Goal: Information Seeking & Learning: Learn about a topic

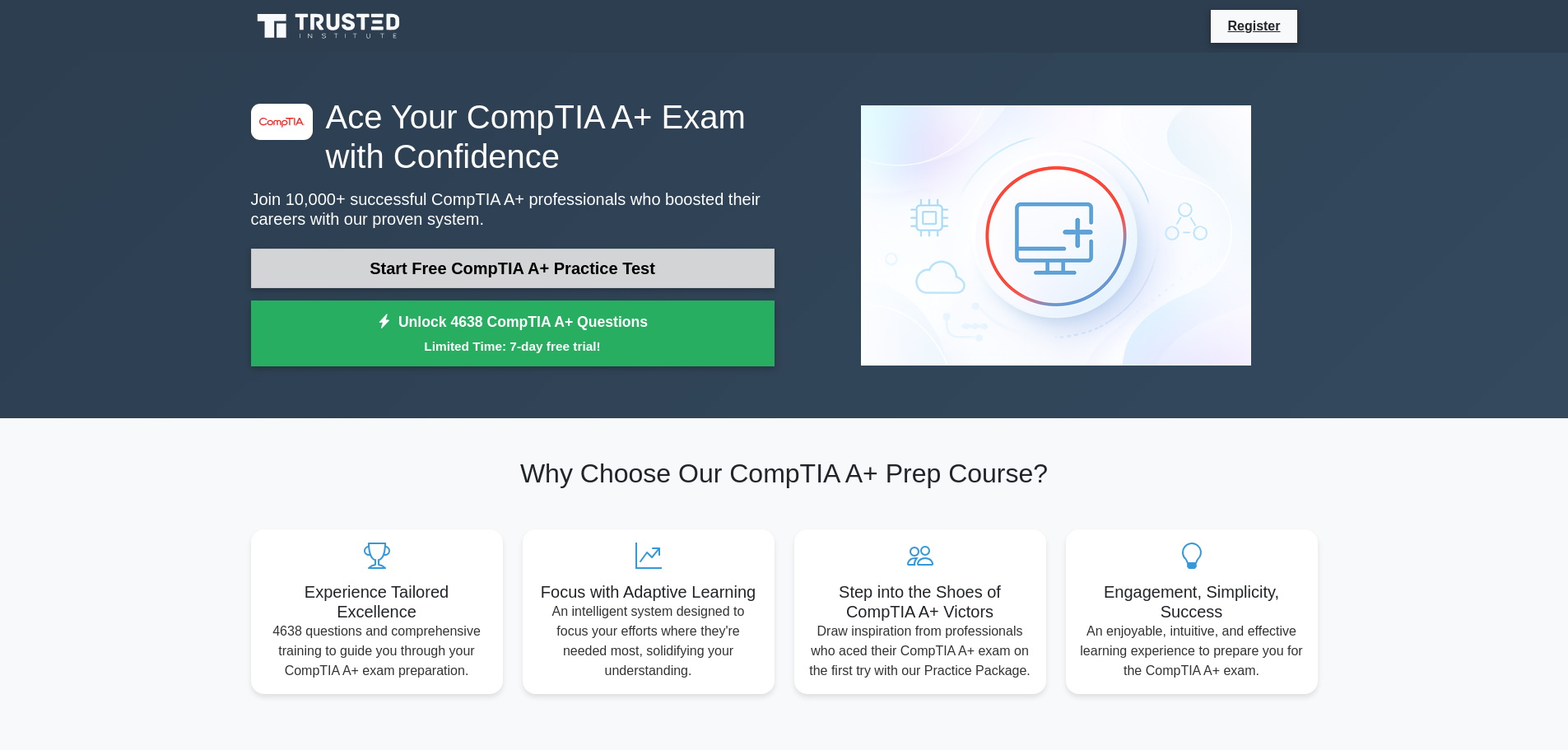
click at [500, 279] on link "Start Free CompTIA A+ Practice Test" at bounding box center [512, 269] width 523 height 40
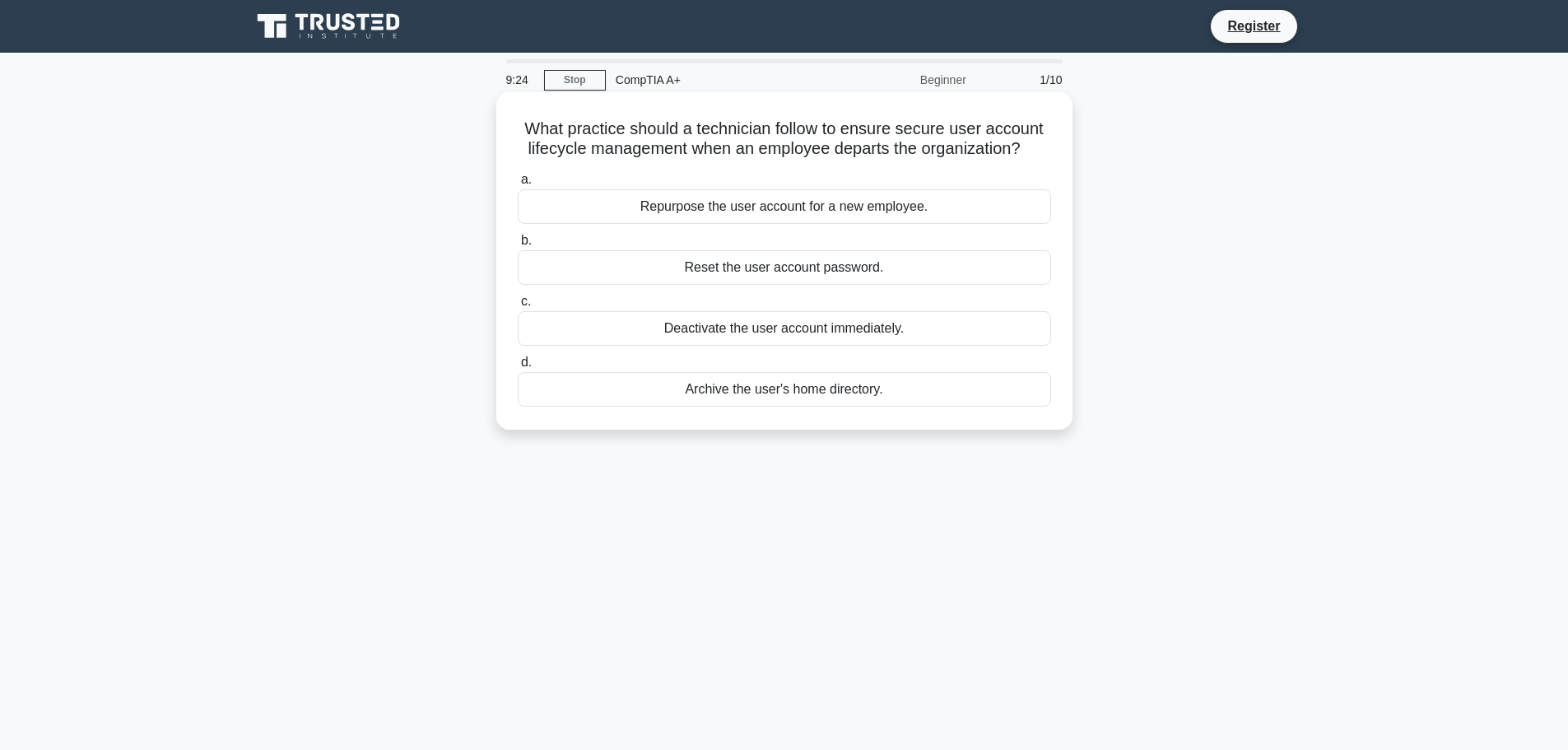
click at [782, 325] on div "Deactivate the user account immediately." at bounding box center [784, 329] width 533 height 35
click at [517, 307] on input "c. Deactivate the user account immediately." at bounding box center [517, 302] width 0 height 11
click at [836, 330] on div "Use simple analogies and focus on business impact" at bounding box center [784, 329] width 533 height 35
click at [517, 307] on input "c. Use simple analogies and focus on business impact" at bounding box center [517, 302] width 0 height 11
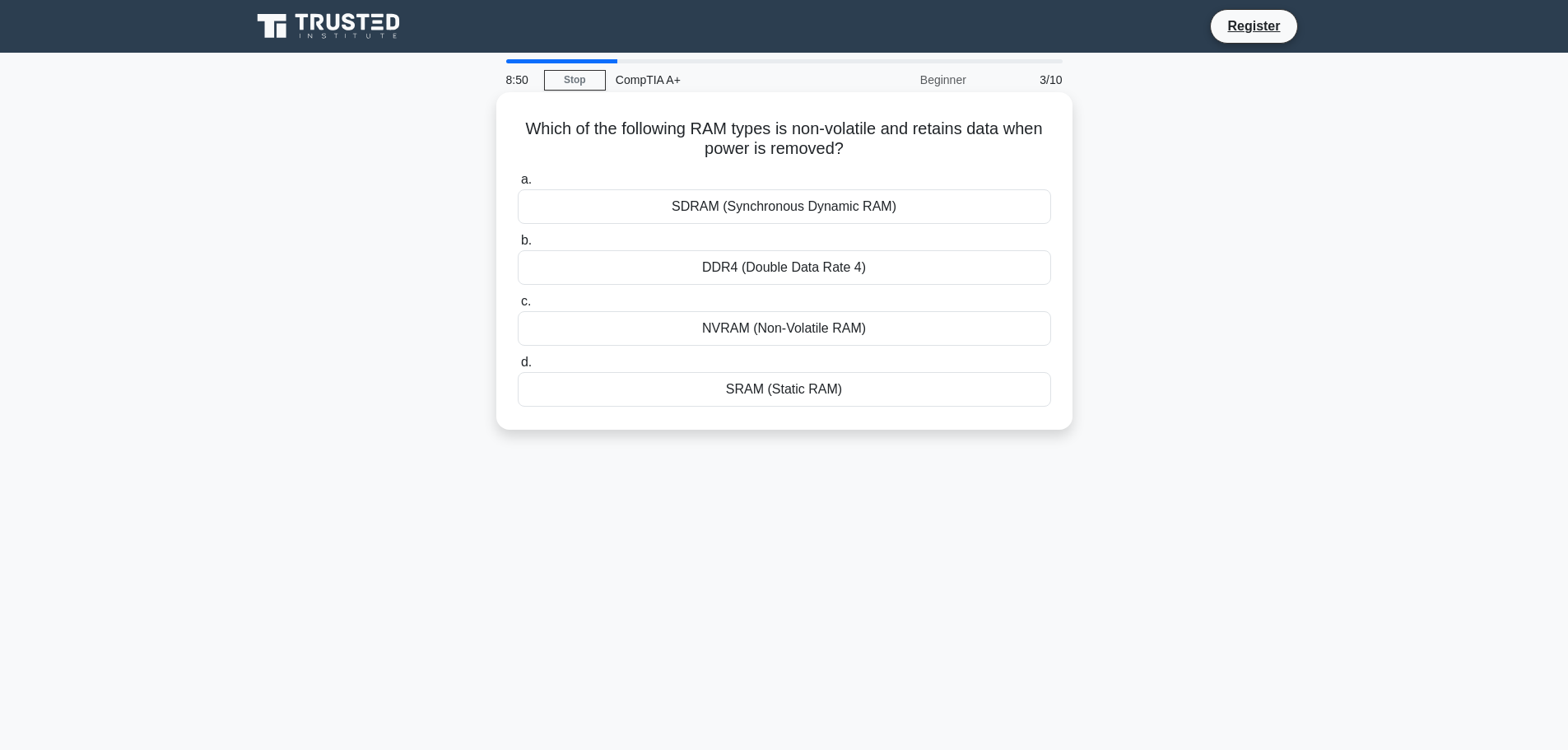
click at [896, 333] on div "NVRAM (Non-Volatile RAM)" at bounding box center [784, 329] width 533 height 35
click at [517, 307] on input "c. NVRAM (Non-Volatile RAM)" at bounding box center [517, 302] width 0 height 11
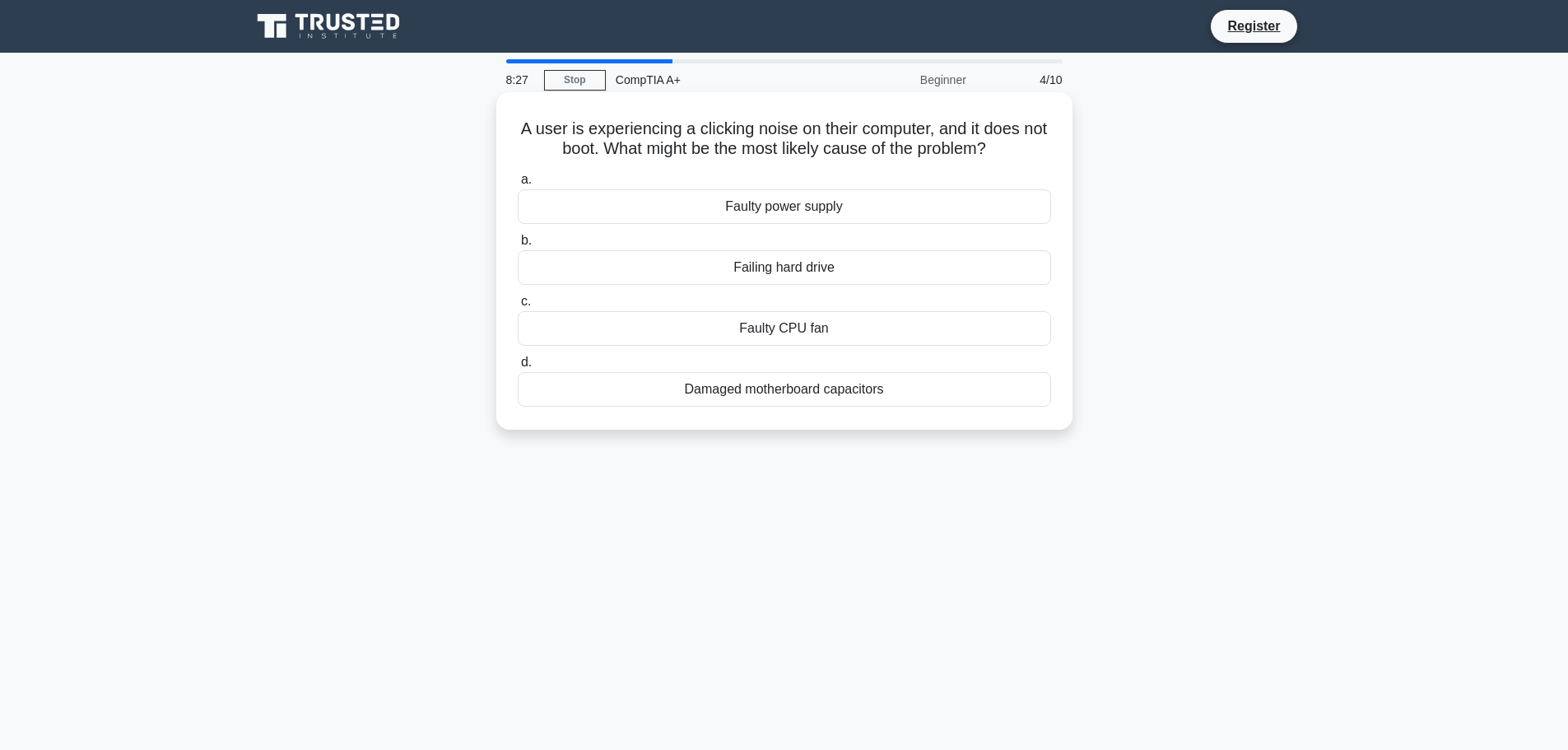
click at [859, 334] on div "Faulty CPU fan" at bounding box center [784, 329] width 533 height 35
click at [517, 307] on input "c. Faulty CPU fan" at bounding box center [517, 302] width 0 height 11
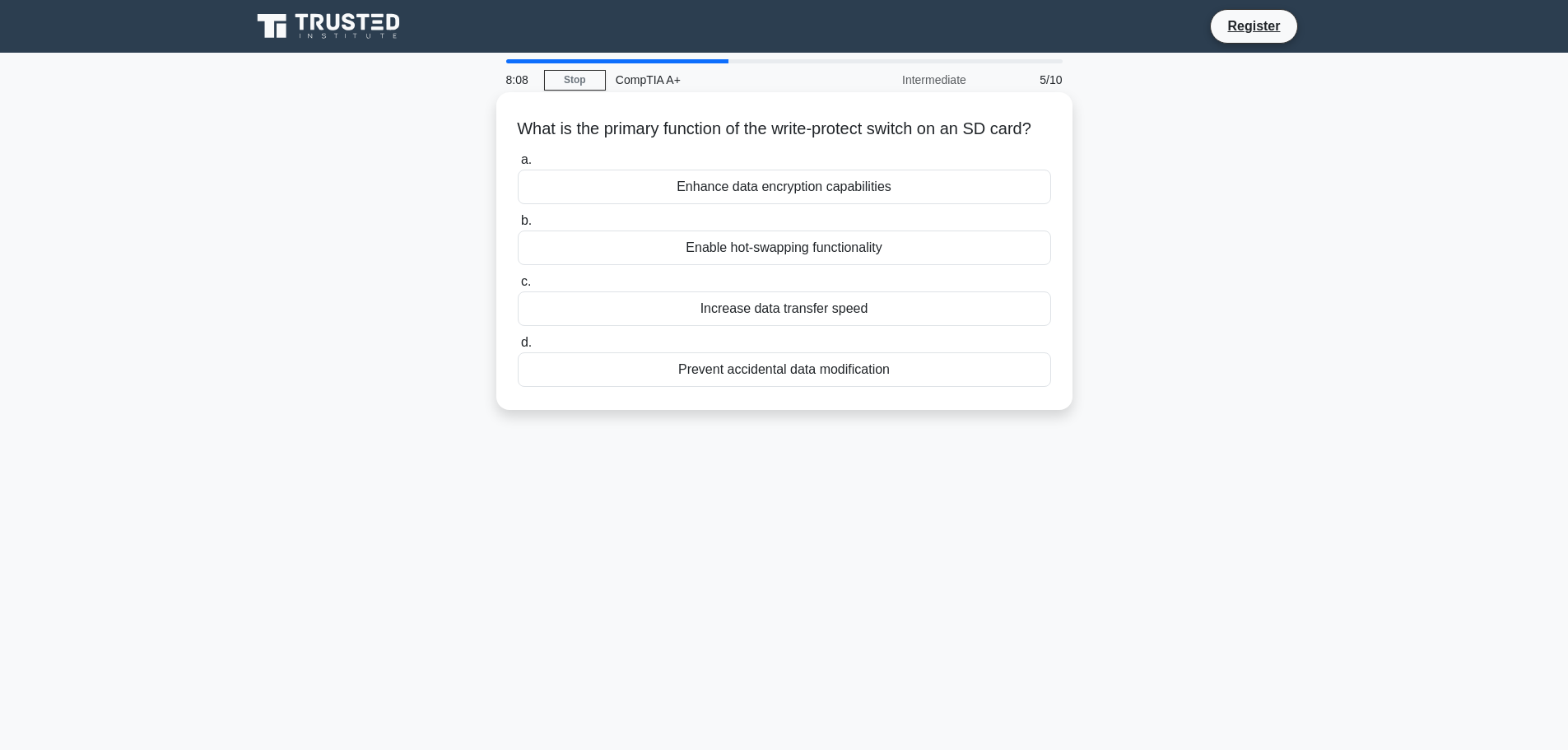
click at [808, 384] on div "Prevent accidental data modification" at bounding box center [784, 370] width 533 height 35
click at [517, 349] on input "d. Prevent accidental data modification" at bounding box center [517, 343] width 0 height 11
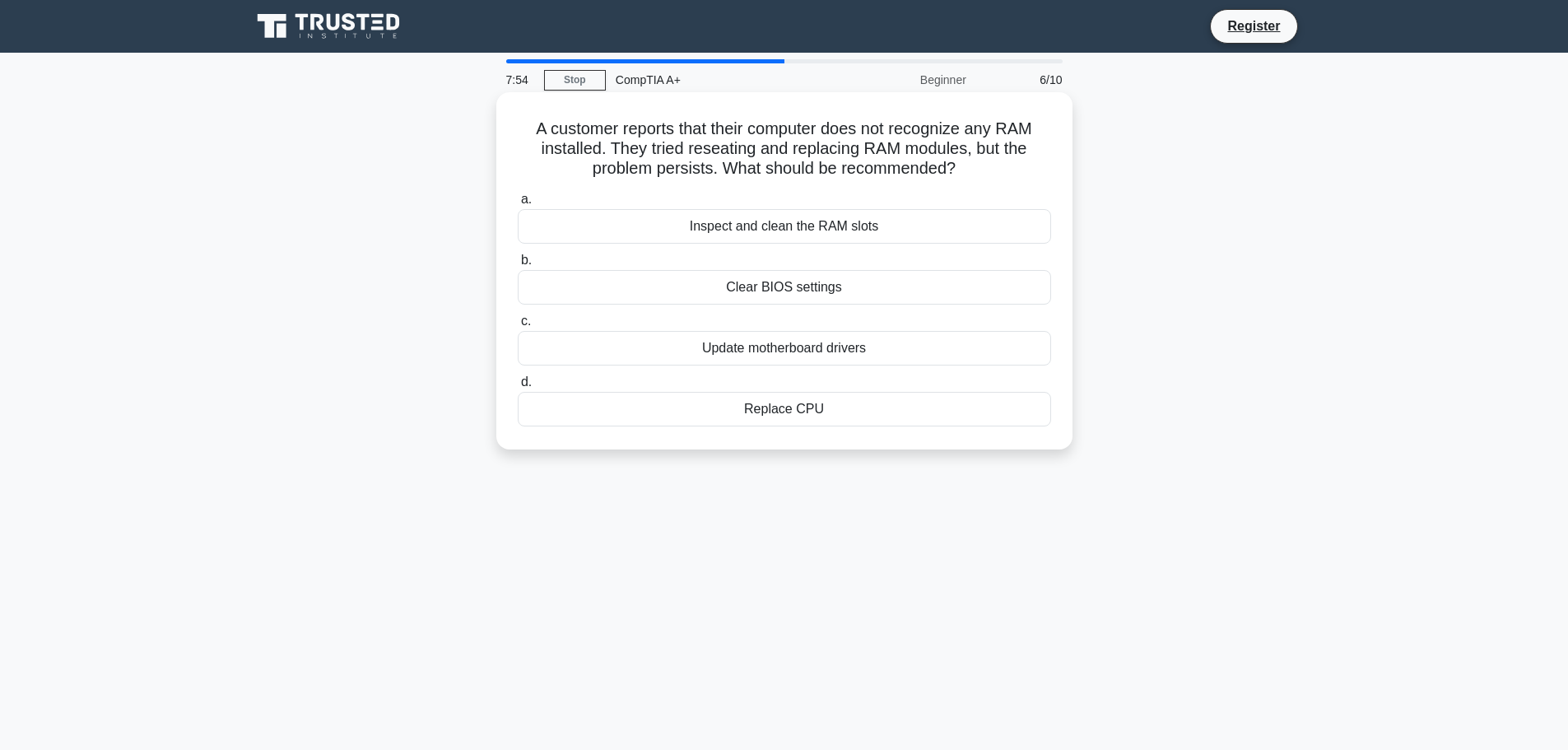
click at [857, 235] on div "Inspect and clean the RAM slots" at bounding box center [784, 226] width 533 height 35
click at [517, 205] on input "a. Inspect and clean the RAM slots" at bounding box center [517, 200] width 0 height 11
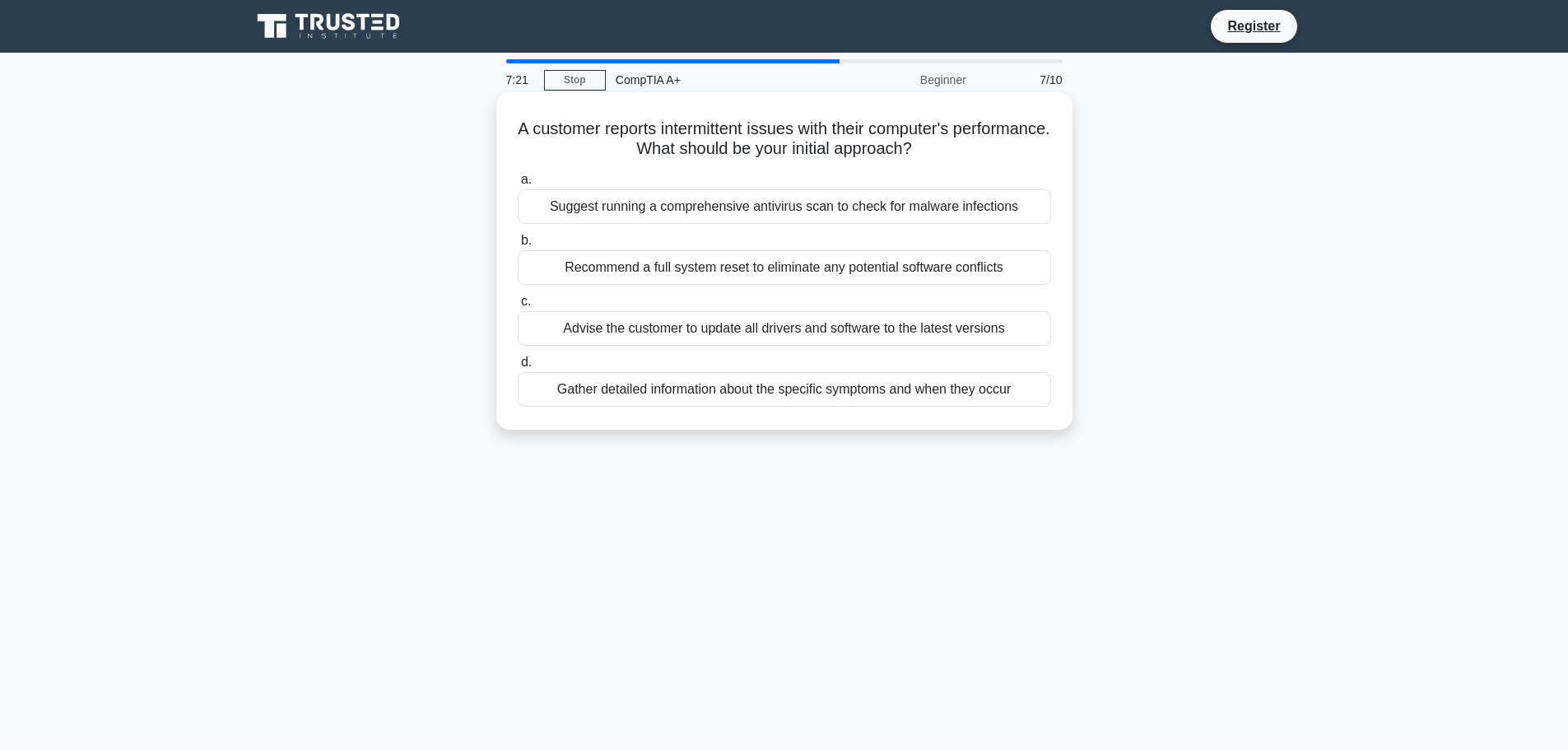
click at [877, 291] on div "a. Suggest running a comprehensive antivirus scan to check for malware infectio…" at bounding box center [785, 288] width 553 height 244
click at [878, 386] on div "Gather detailed information about the specific symptoms and when they occur" at bounding box center [784, 389] width 533 height 35
click at [517, 368] on input "d. Gather detailed information about the specific symptoms and when they occur" at bounding box center [517, 363] width 0 height 11
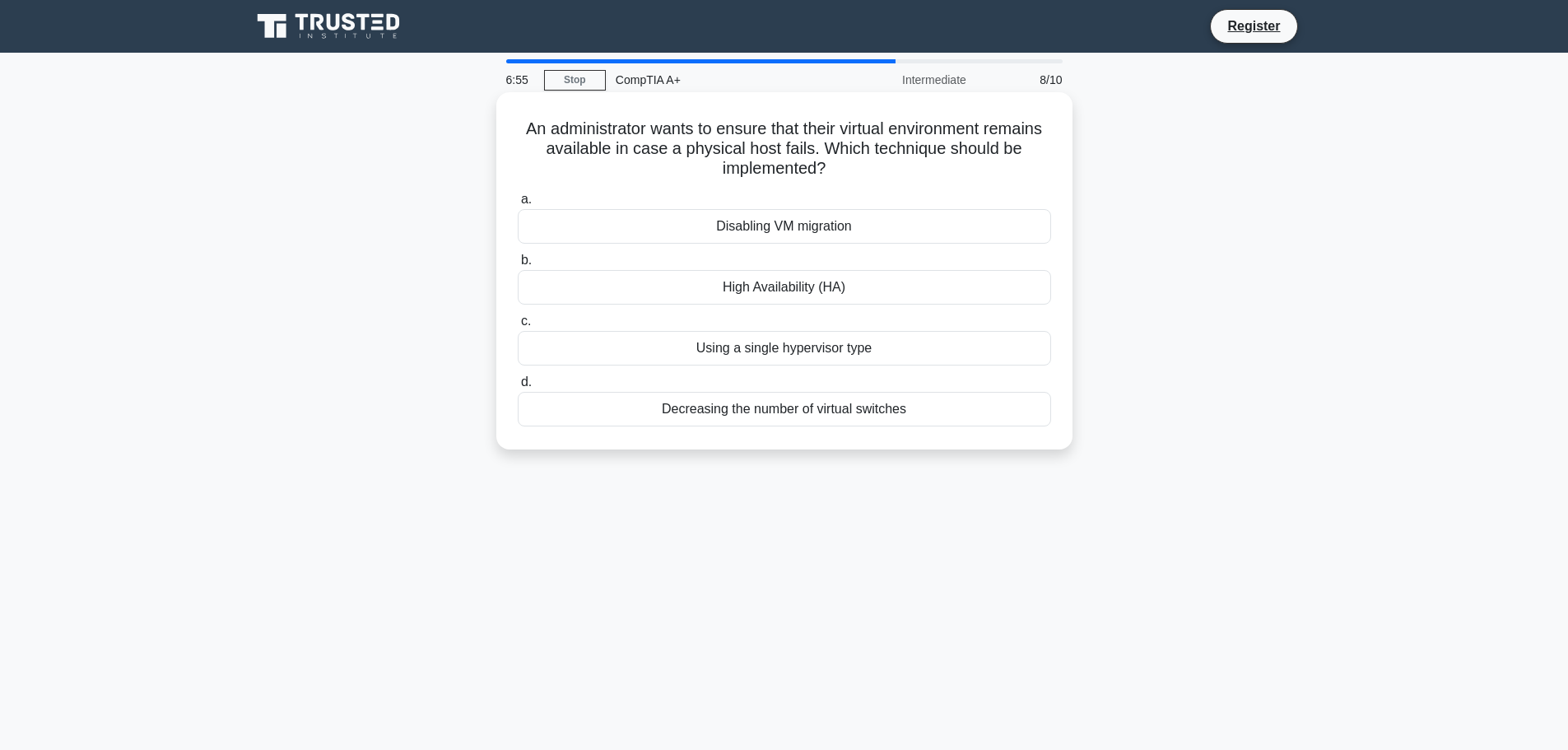
click at [796, 359] on div "Using a single hypervisor type" at bounding box center [784, 348] width 533 height 35
click at [517, 327] on input "c. Using a single hypervisor type" at bounding box center [517, 321] width 0 height 11
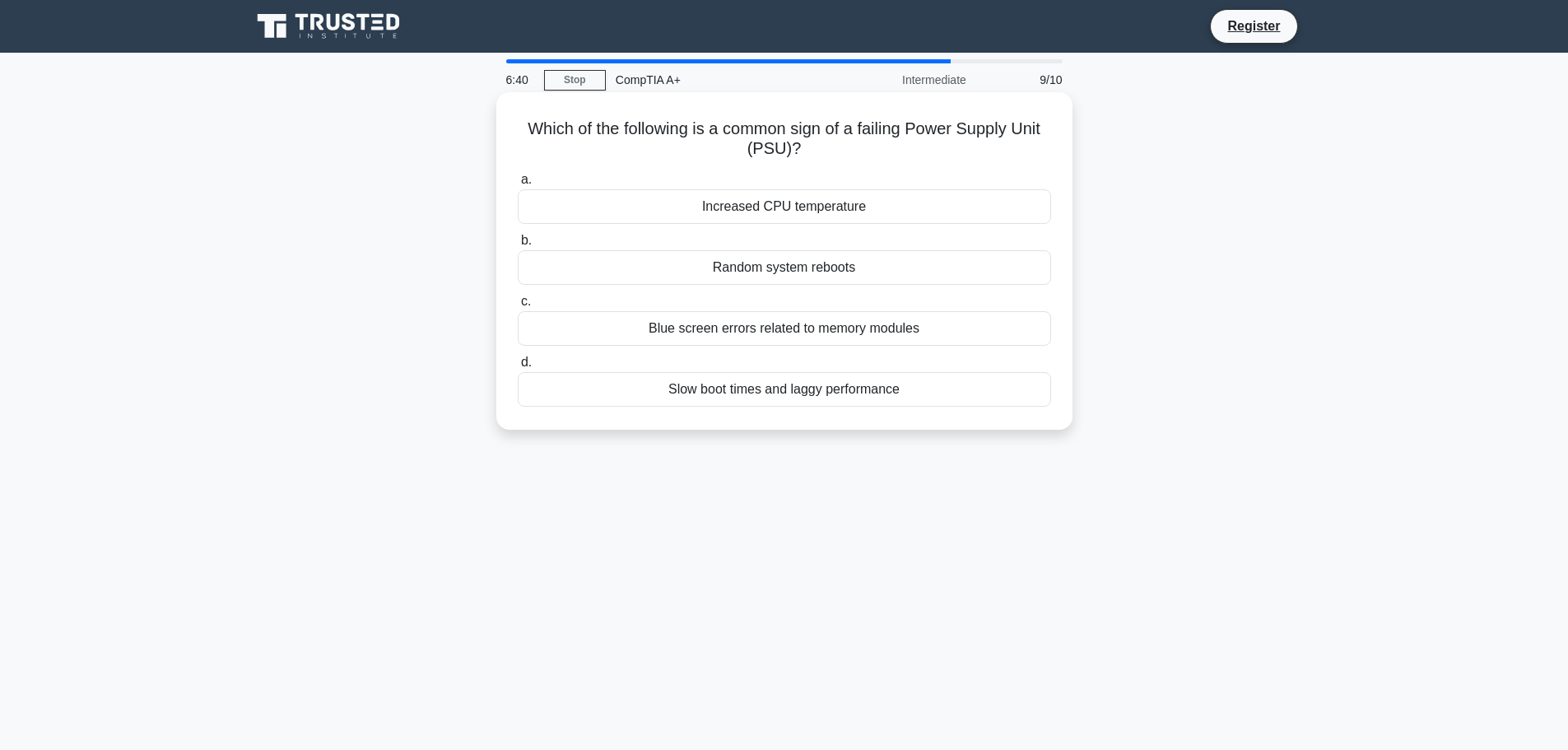
click at [729, 273] on div "Random system reboots" at bounding box center [784, 268] width 533 height 35
click at [517, 246] on input "b. Random system reboots" at bounding box center [517, 241] width 0 height 11
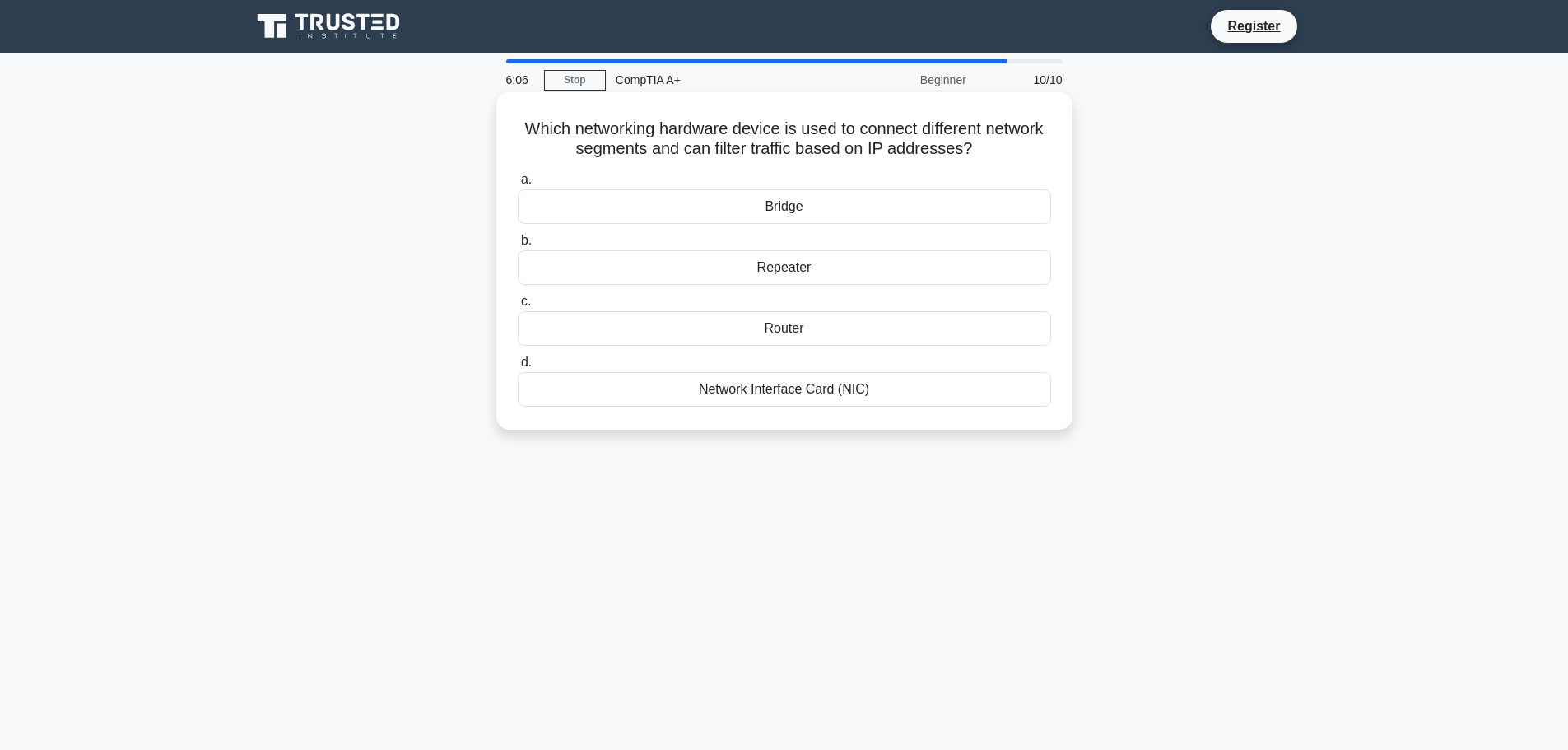
click at [729, 380] on div "Network Interface Card (NIC)" at bounding box center [784, 389] width 533 height 35
click at [517, 368] on input "d. Network Interface Card (NIC)" at bounding box center [517, 363] width 0 height 11
